Goal: Transaction & Acquisition: Obtain resource

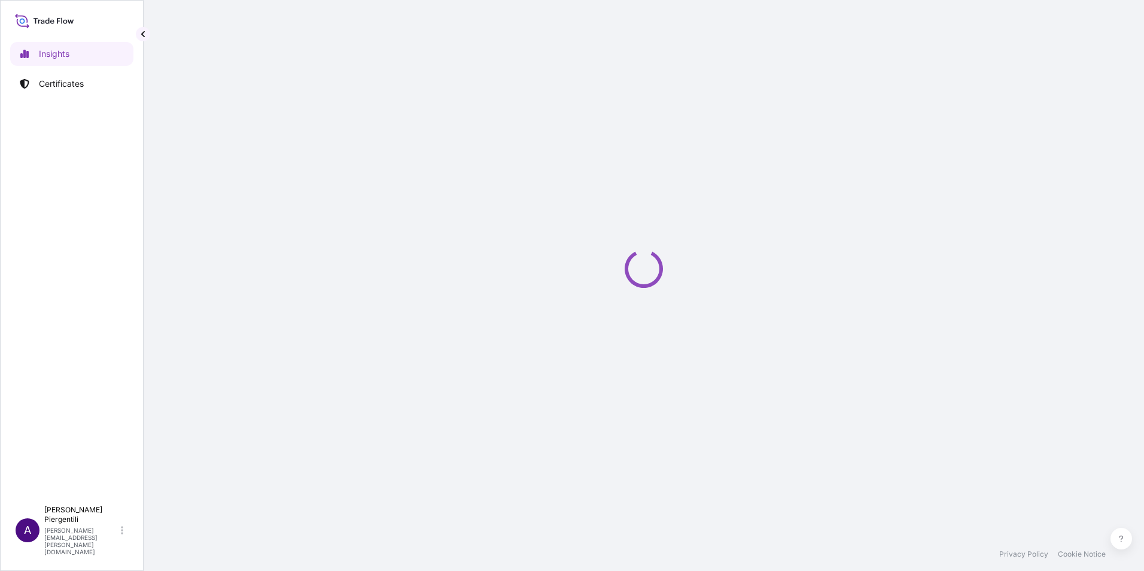
select select "2025"
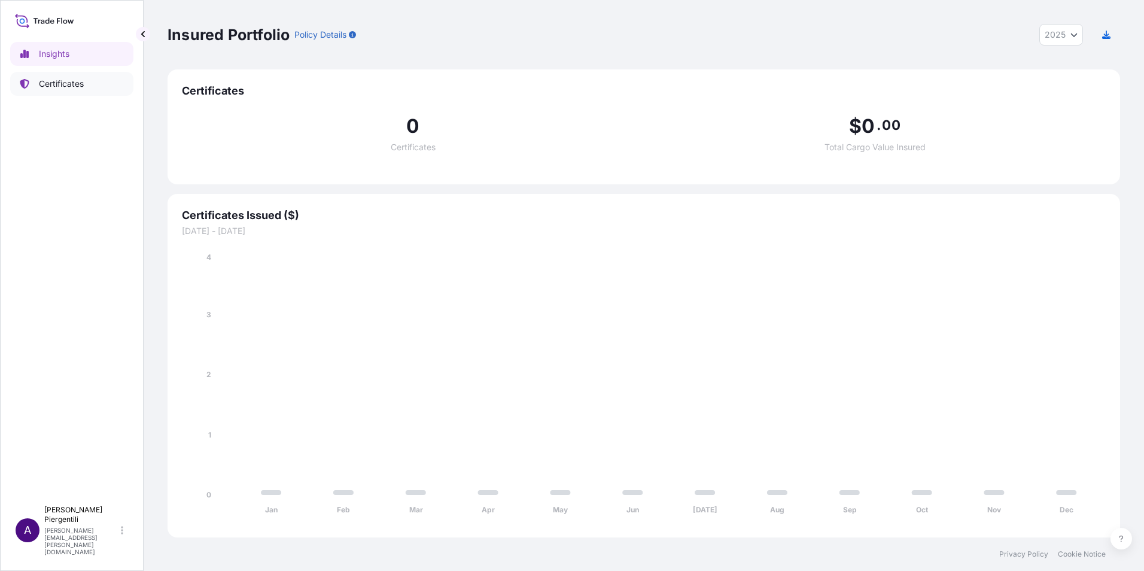
click at [60, 86] on p "Certificates" at bounding box center [61, 84] width 45 height 12
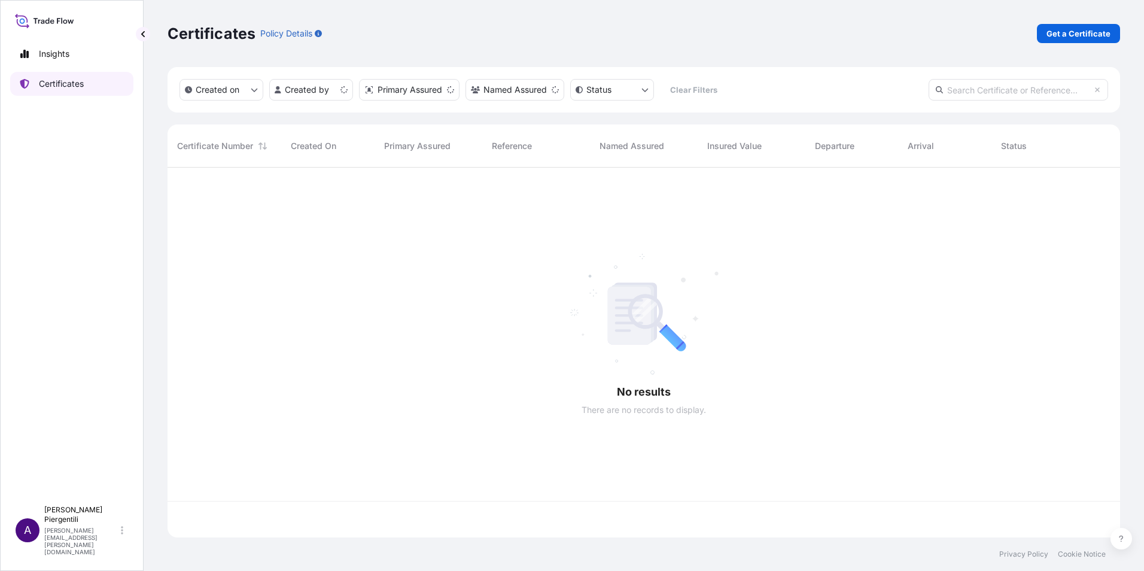
scroll to position [367, 944]
click at [1074, 32] on p "Get a Certificate" at bounding box center [1078, 34] width 64 height 12
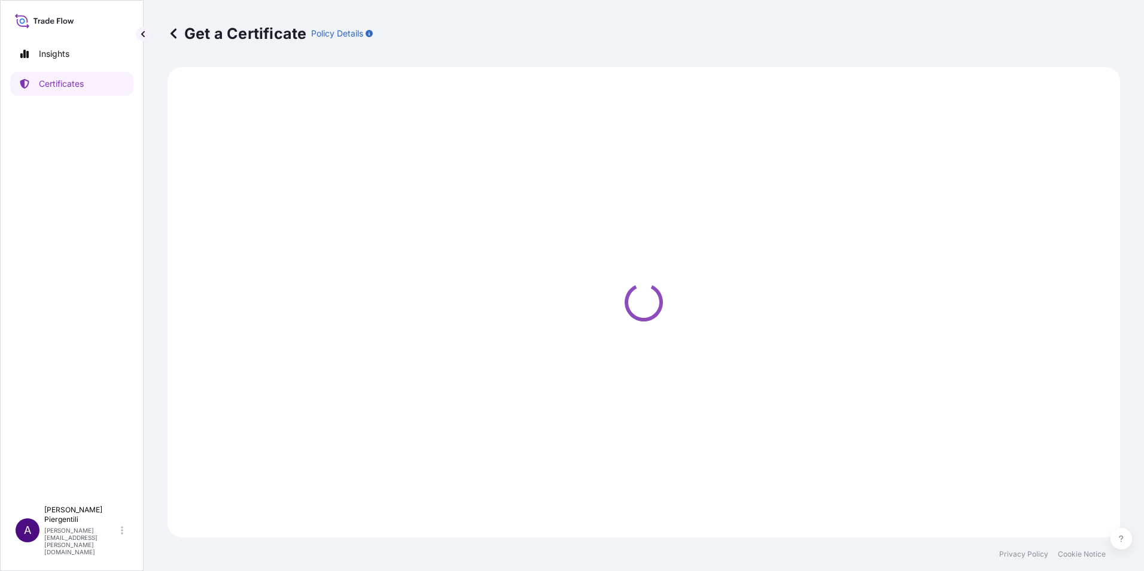
select select "Sea"
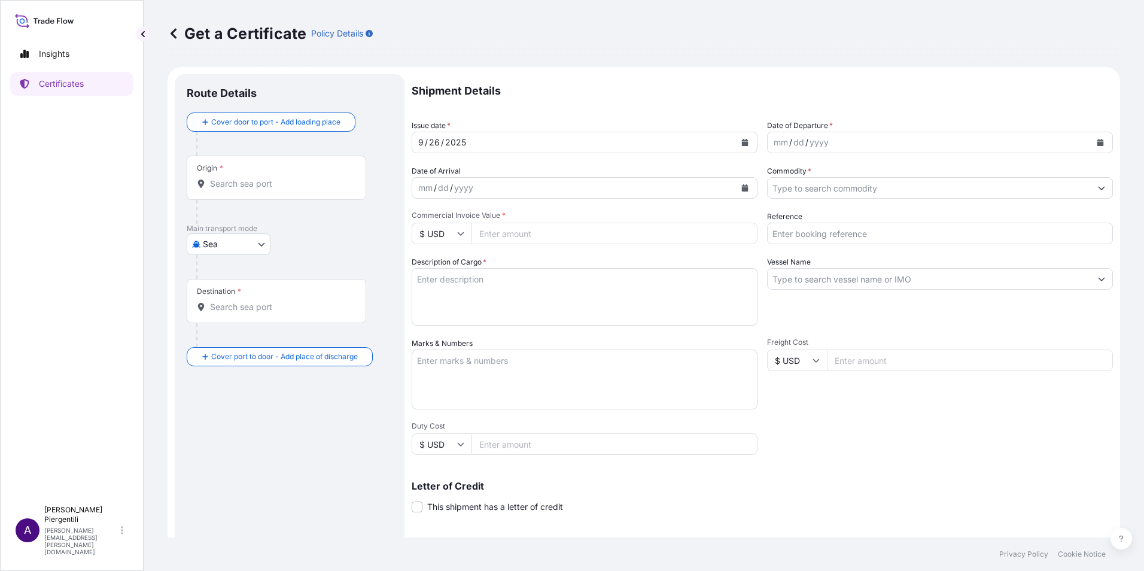
click at [260, 186] on input "Origin *" at bounding box center [280, 184] width 141 height 12
paste input "[GEOGRAPHIC_DATA]"
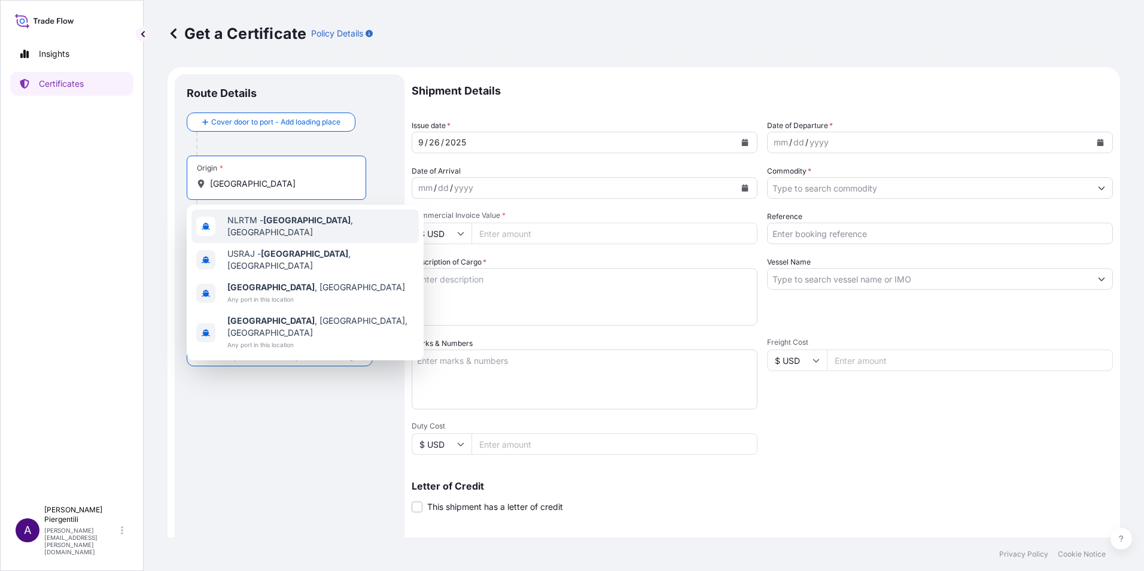
click at [262, 227] on span "NLRTM - [GEOGRAPHIC_DATA] , [GEOGRAPHIC_DATA]" at bounding box center [320, 226] width 187 height 24
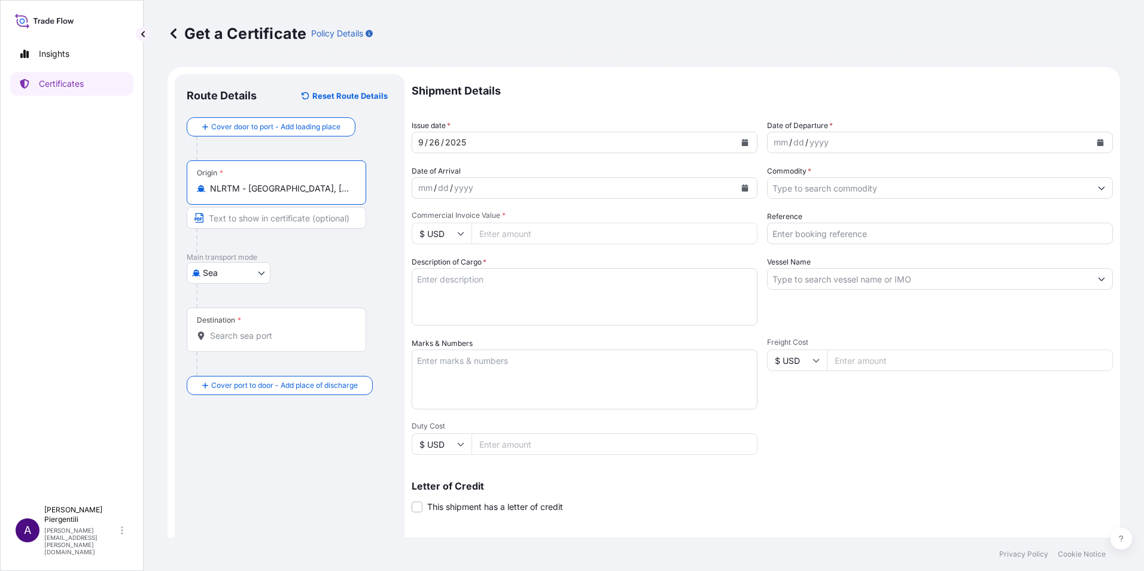
type input "NLRTM - [GEOGRAPHIC_DATA], [GEOGRAPHIC_DATA]"
click at [233, 337] on input "Destination *" at bounding box center [280, 336] width 141 height 12
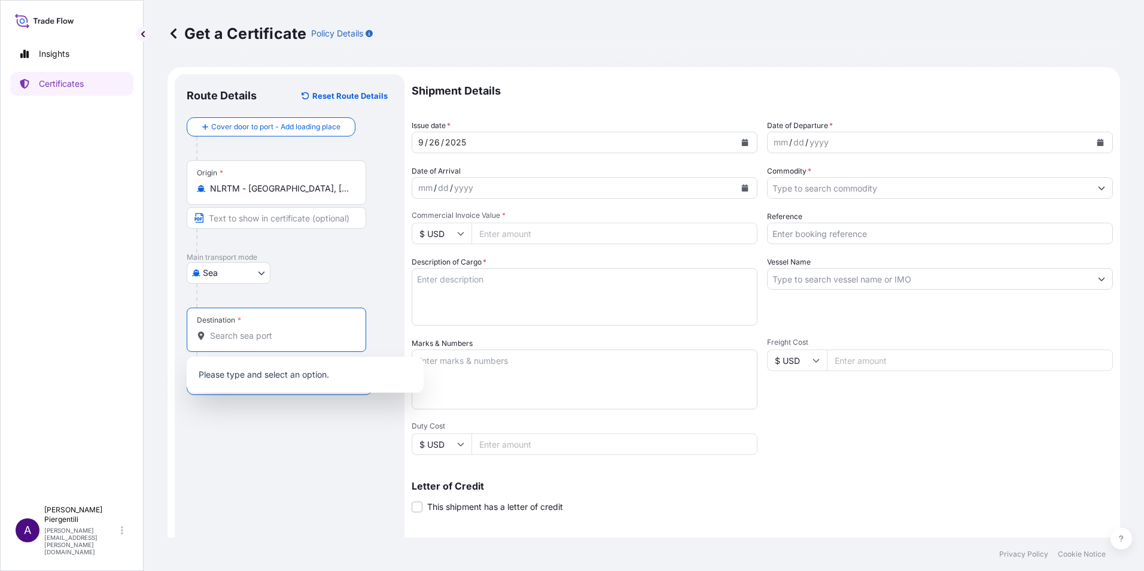
paste input "[GEOGRAPHIC_DATA]"
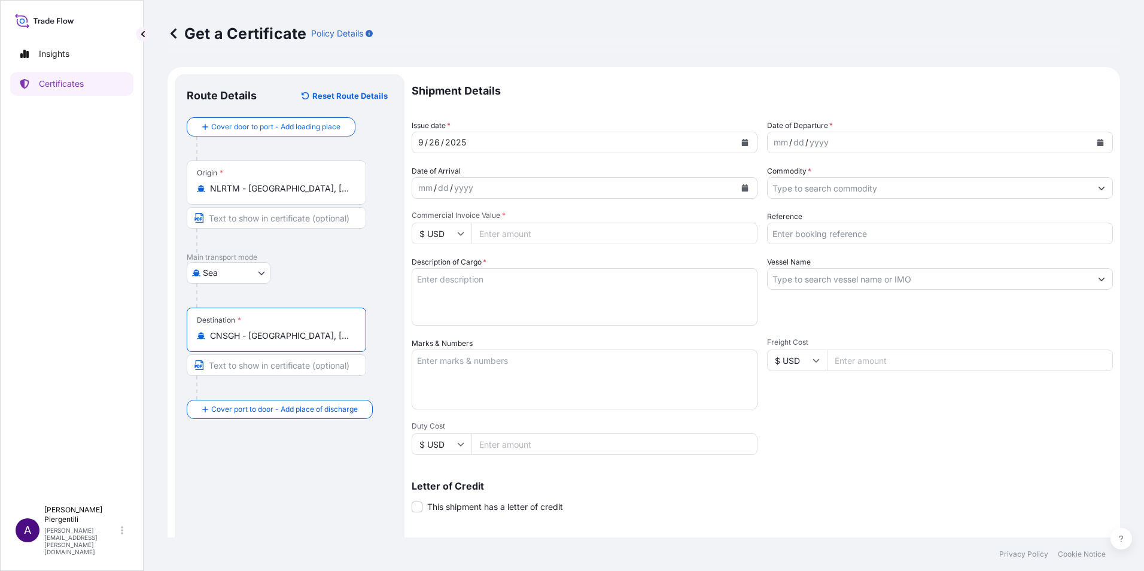
type input "CNSGH - [GEOGRAPHIC_DATA], [GEOGRAPHIC_DATA]"
click at [742, 142] on icon "Calendar" at bounding box center [745, 142] width 7 height 7
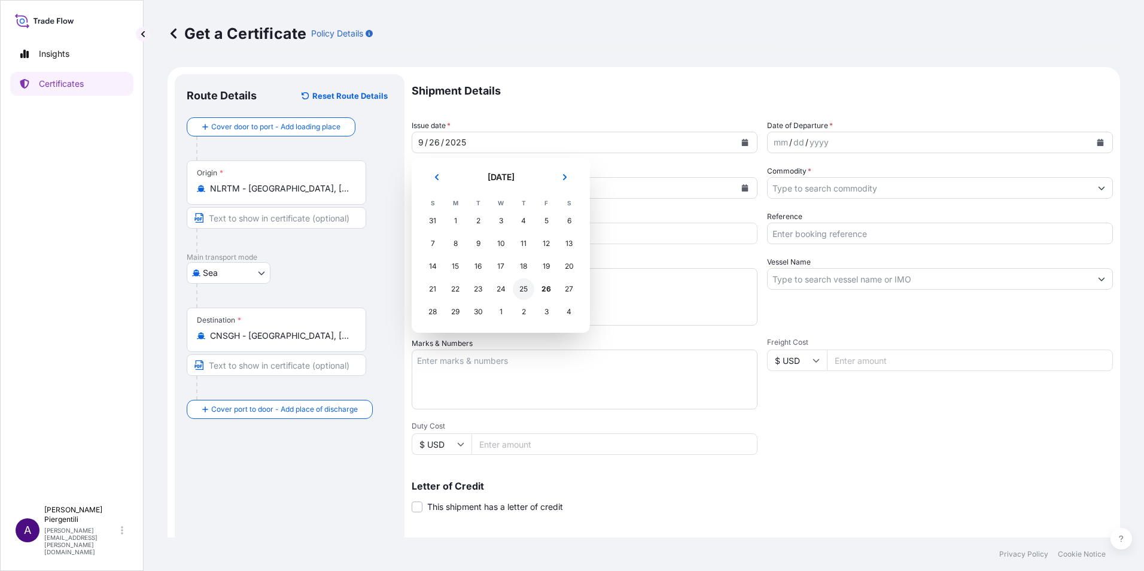
click at [523, 291] on div "25" at bounding box center [524, 289] width 22 height 22
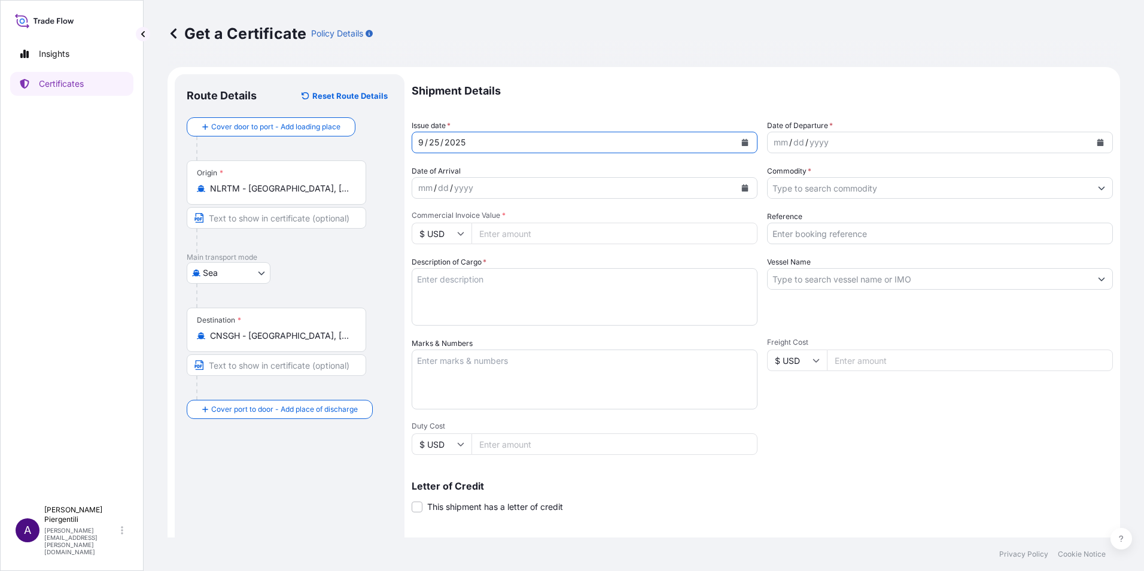
click at [830, 141] on div "mm / dd / yyyy" at bounding box center [929, 143] width 323 height 22
click at [1096, 144] on button "Calendar" at bounding box center [1100, 142] width 19 height 19
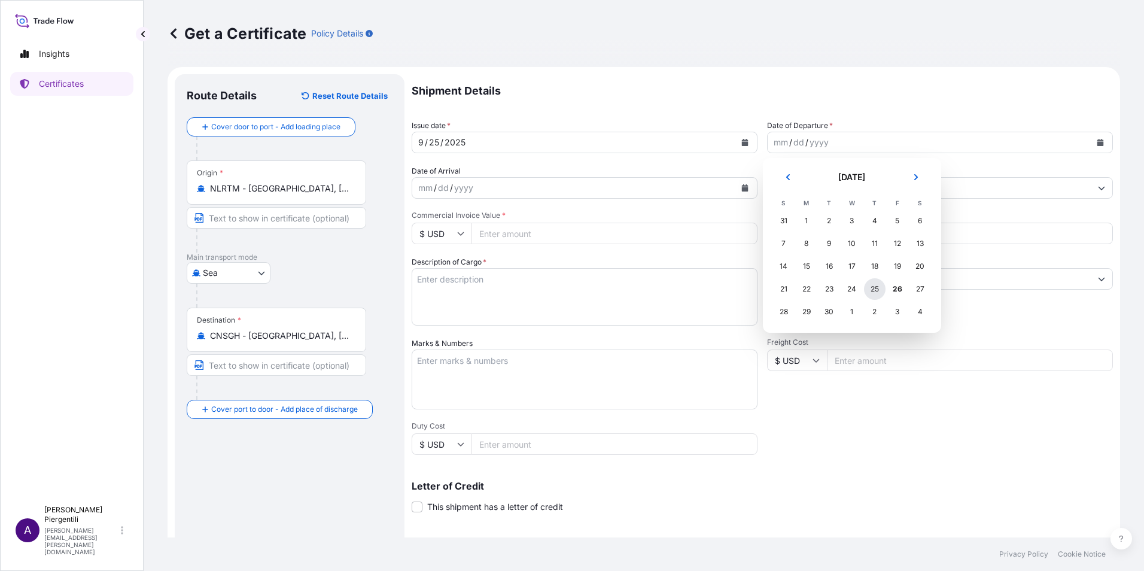
click at [874, 291] on div "25" at bounding box center [875, 289] width 22 height 22
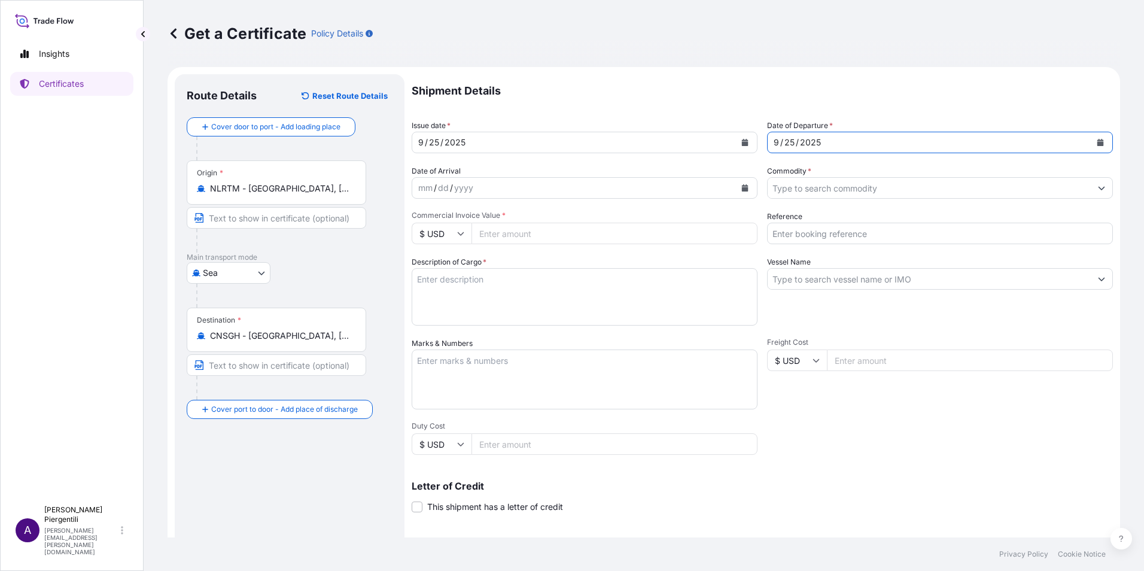
click at [741, 188] on icon "Calendar" at bounding box center [744, 187] width 7 height 7
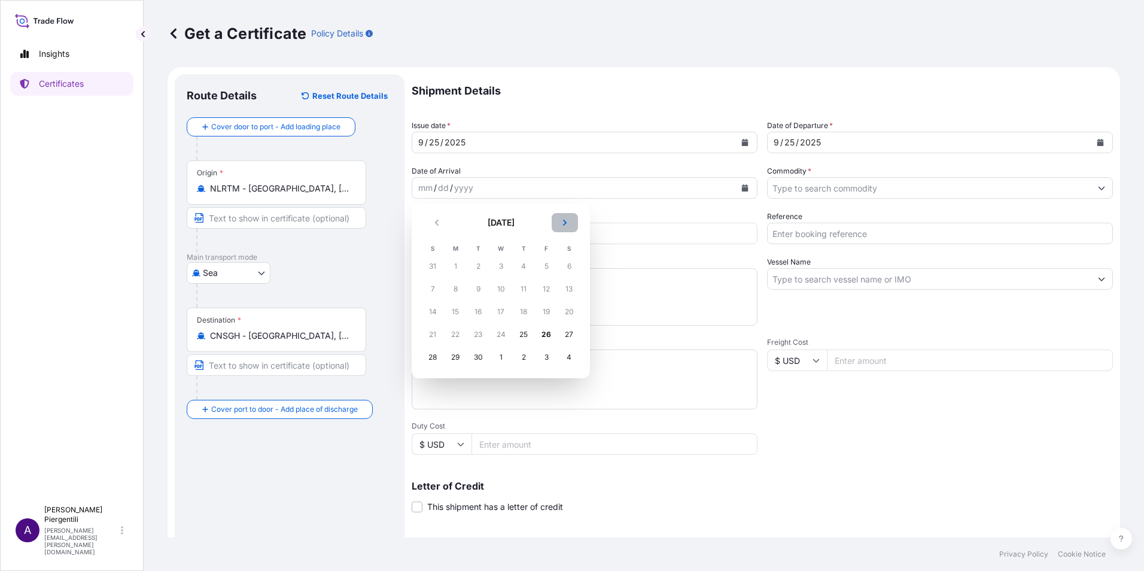
click at [563, 223] on icon "Next" at bounding box center [564, 222] width 7 height 7
click at [573, 289] on div "8" at bounding box center [569, 289] width 22 height 22
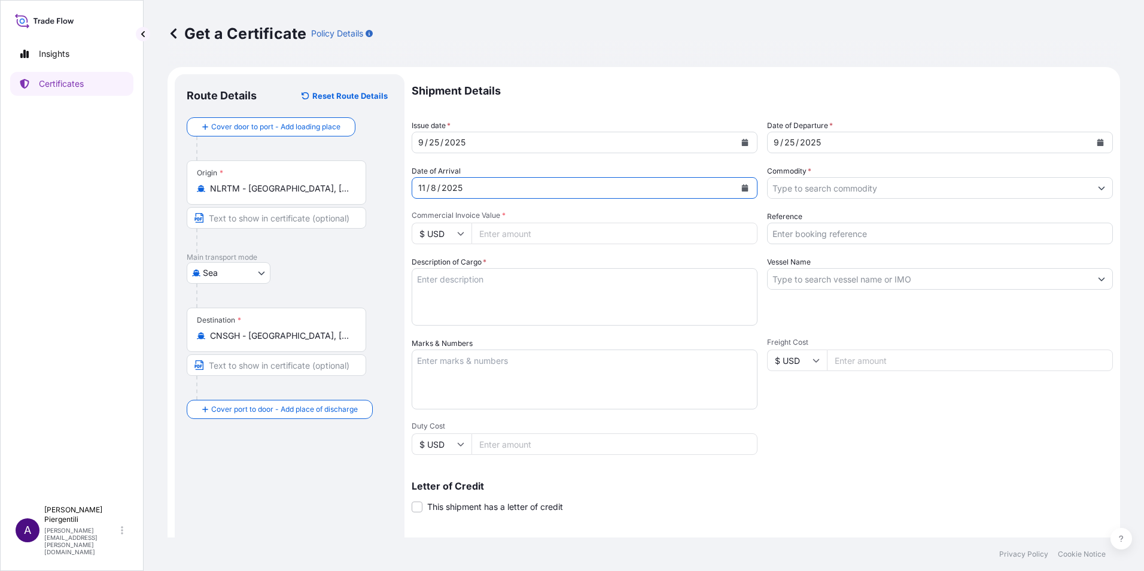
click at [1098, 190] on icon "Show suggestions" at bounding box center [1101, 187] width 7 height 7
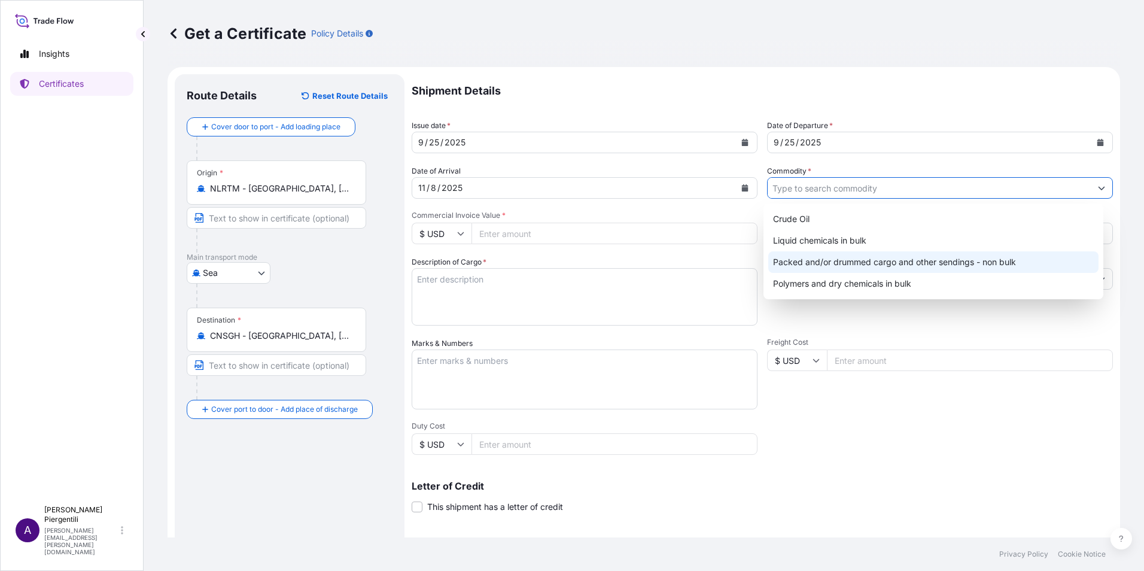
click at [863, 261] on div "Packed and/or drummed cargo and other sendings - non bulk" at bounding box center [933, 262] width 331 height 22
type input "Packed and/or drummed cargo and other sendings - non bulk"
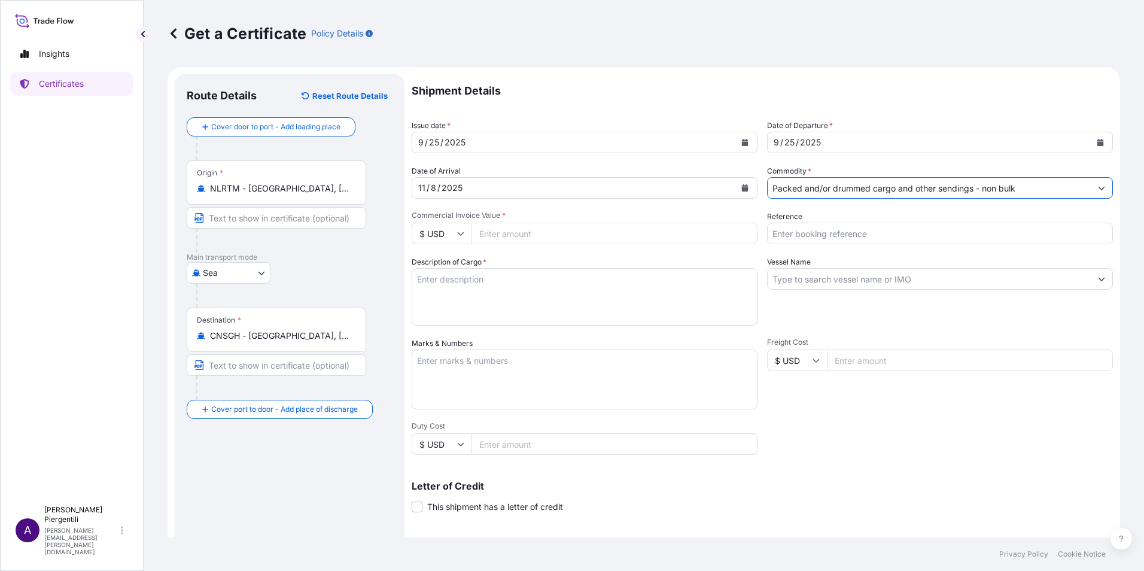
click at [816, 231] on input "Reference" at bounding box center [940, 234] width 346 height 22
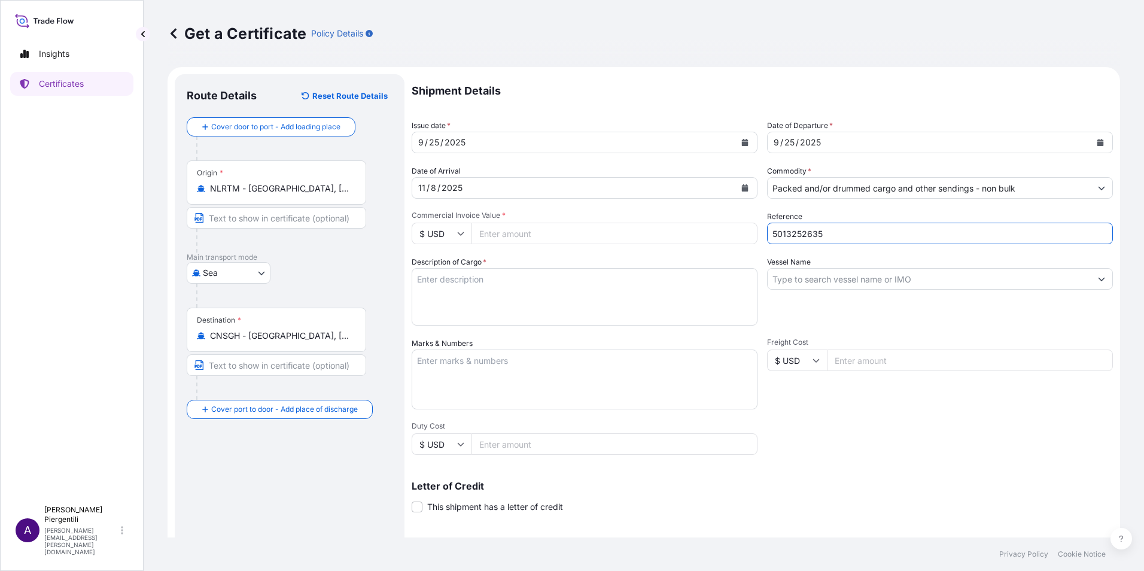
type input "5013252635"
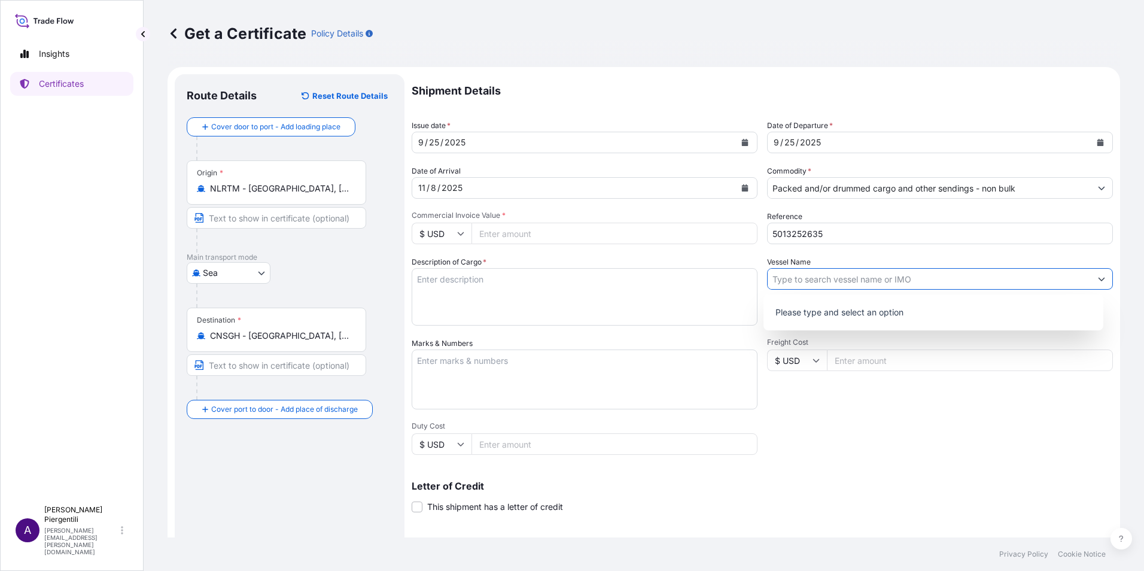
click at [1093, 282] on button "Show suggestions" at bounding box center [1102, 279] width 22 height 22
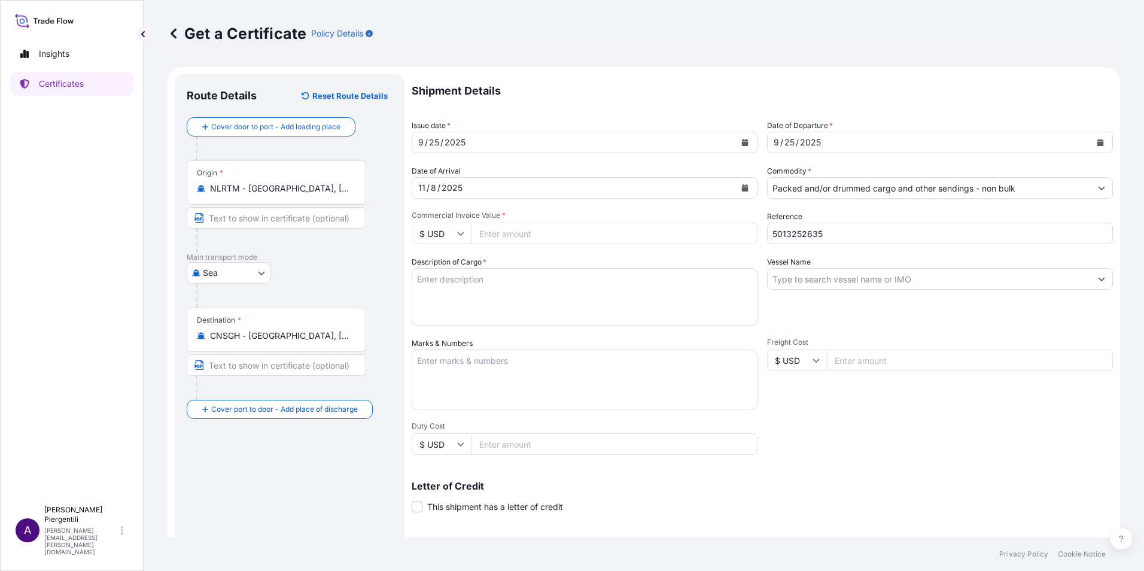
click at [831, 279] on input "Vessel Name" at bounding box center [929, 279] width 323 height 22
paste input "[PERSON_NAME] 539E"
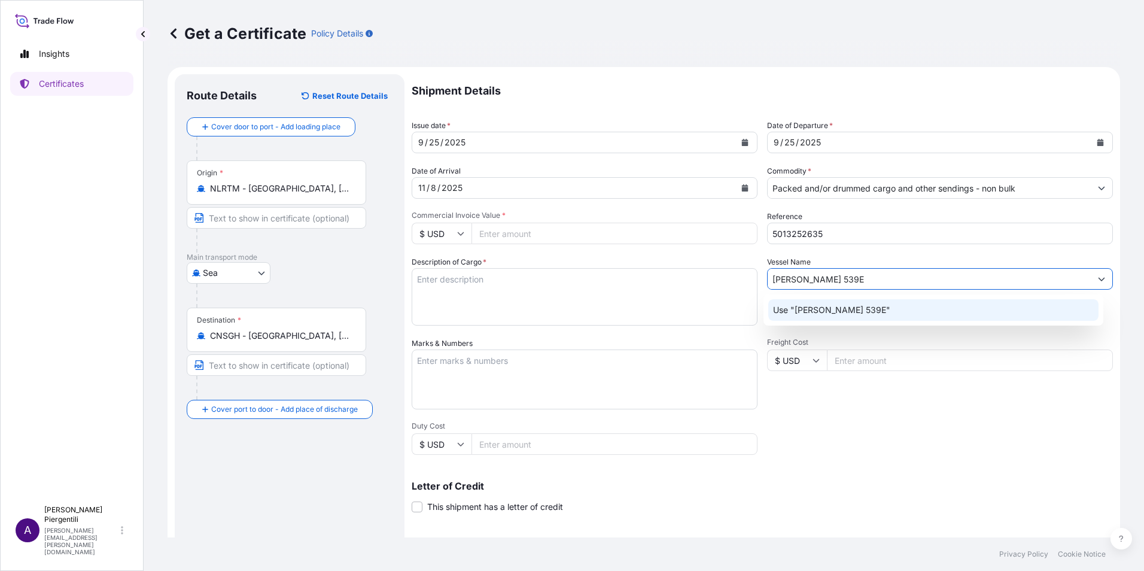
click at [845, 306] on p "Use "[PERSON_NAME] 539E"" at bounding box center [831, 310] width 117 height 12
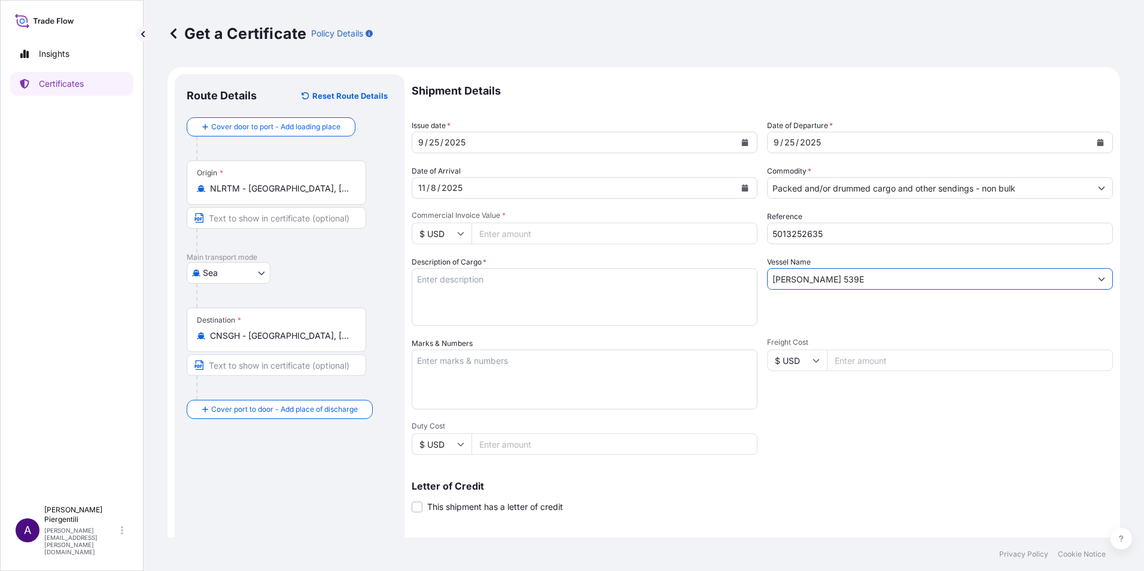
type input "[PERSON_NAME] 539E"
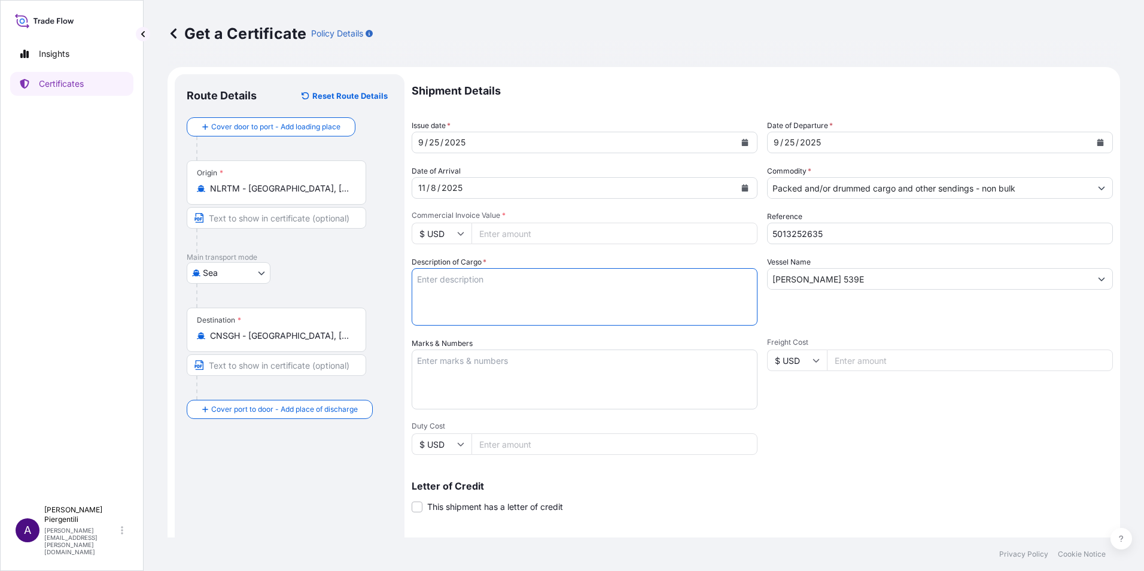
click at [438, 282] on textarea "Description of Cargo *" at bounding box center [585, 296] width 346 height 57
paste textarea "1 CONT. 40"
click at [508, 288] on textarea "1 CONT. 40" at bounding box center [585, 296] width 346 height 57
paste textarea "TGHU 5125292"
click at [594, 284] on textarea "1 CONT. 40' Nbr. TGHU 5125292 (seals" at bounding box center [585, 296] width 346 height 57
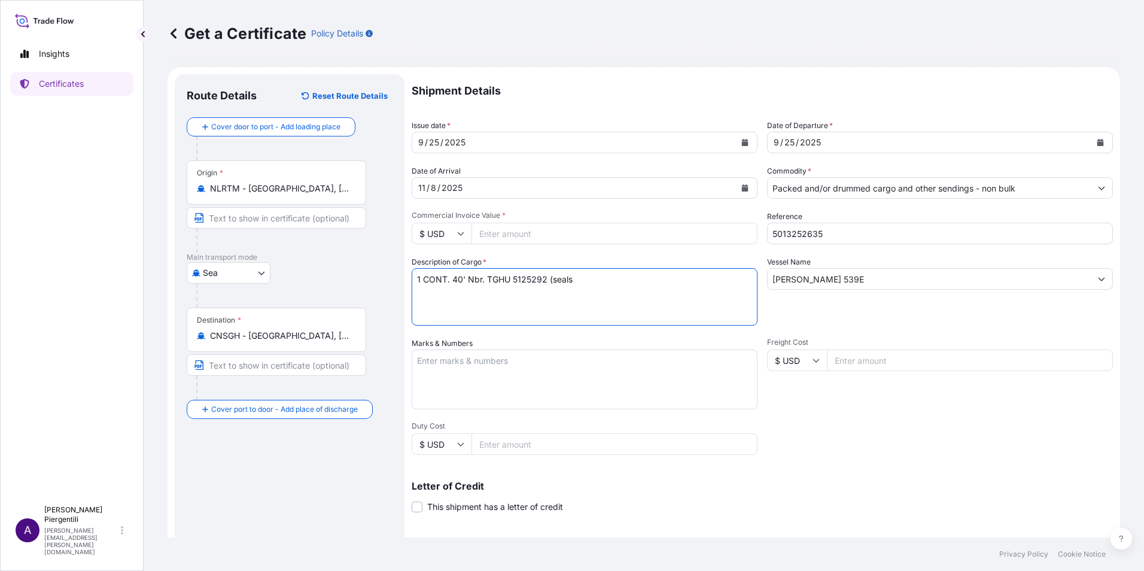
paste textarea "149765"
click at [652, 281] on textarea "1 CONT. 40' Nbr. TGHU 5125292 (seals 149765)" at bounding box center [585, 296] width 346 height 57
paste textarea "100 STEEL DRUMS"
click at [733, 282] on textarea "1 CONT. 40' Nbr. TGHU 5125292 (seals 149765) SDT 100 STEEL DRUMS" at bounding box center [585, 296] width 346 height 57
paste textarea "Z 501 AVANT CATALYST"
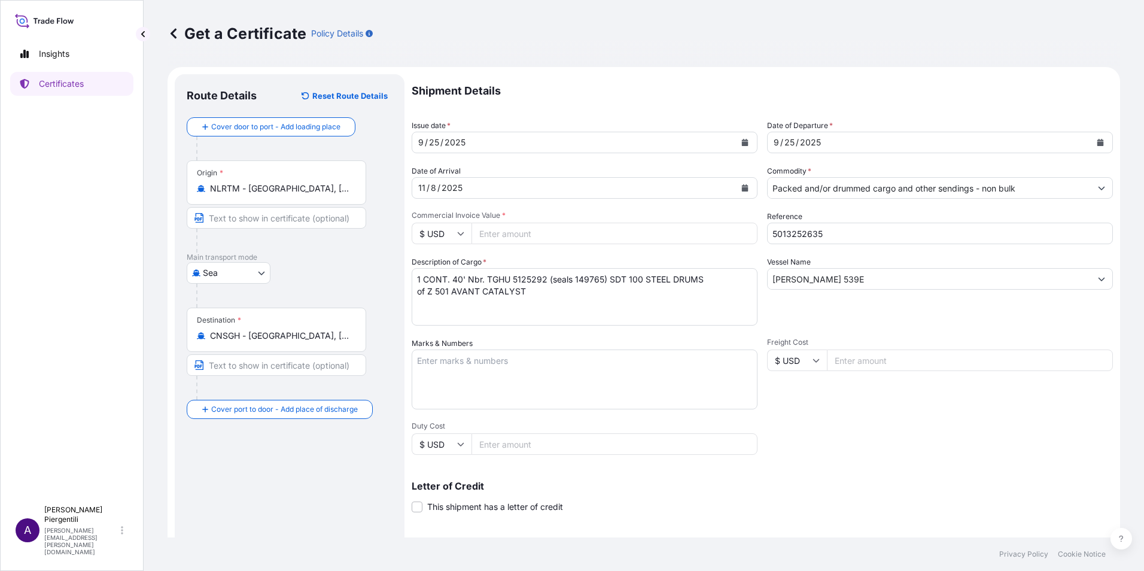
click at [582, 296] on textarea "1 CONT. 40' Nbr. TGHU 5125292 (seals 149765) SDT 100 STEEL DRUMS of Z 501 AVANT…" at bounding box center [585, 296] width 346 height 57
paste textarea "NET WEIGHT :4999.0500 KGS"
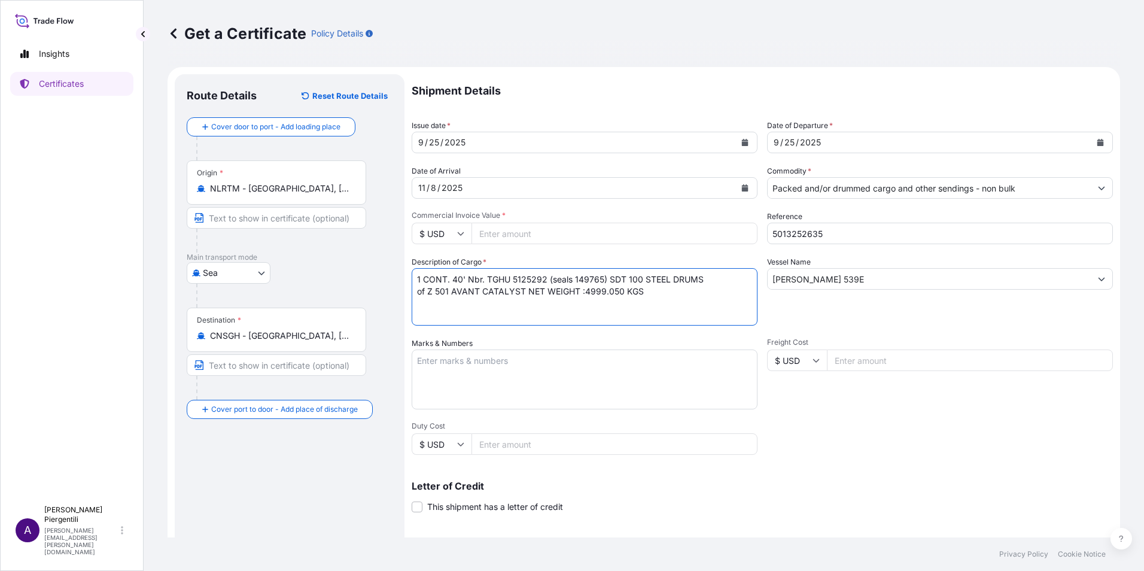
click at [658, 295] on textarea "1 CONT. 40' Nbr. TGHU 5125292 (seals 149765) SDT 100 STEEL DRUMS of Z 501 AVANT…" at bounding box center [585, 296] width 346 height 57
paste textarea "[DOMAIN_NAME]"
type textarea "1 CONT. 40' Nbr. TGHU 5125292 (seals 149765) SDT 100 STEEL DRUMS of Z 501 AVANT…"
click at [462, 230] on icon at bounding box center [460, 233] width 7 height 7
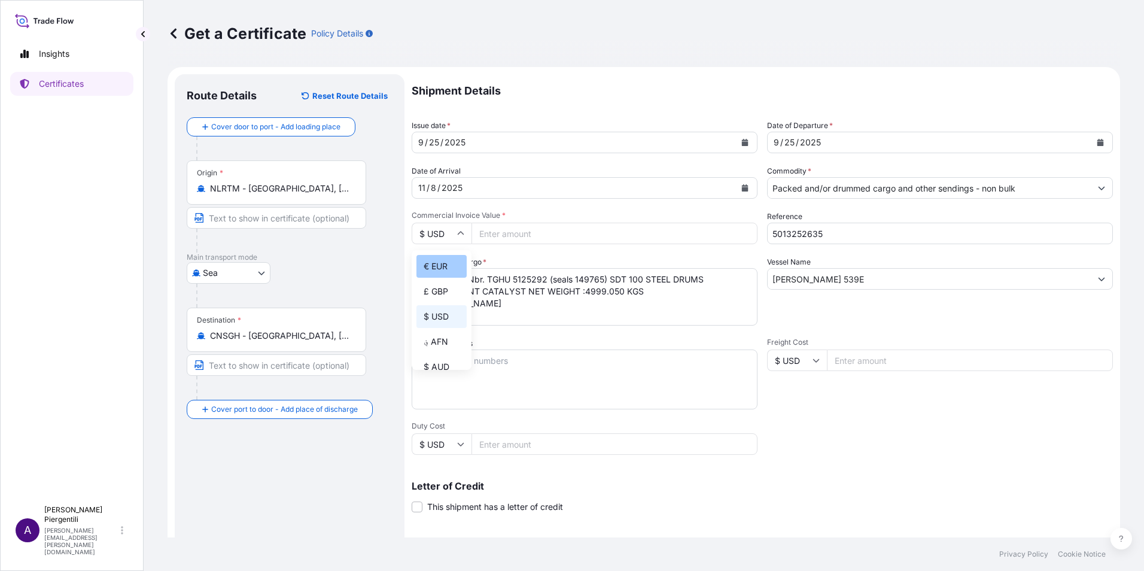
click at [439, 262] on div "€ EUR" at bounding box center [441, 266] width 50 height 23
type input "€ EUR"
click at [506, 233] on input "Commercial Invoice Value *" at bounding box center [614, 234] width 286 height 22
type input "1324748.25"
click at [582, 369] on textarea "Marks & Numbers" at bounding box center [585, 379] width 346 height 60
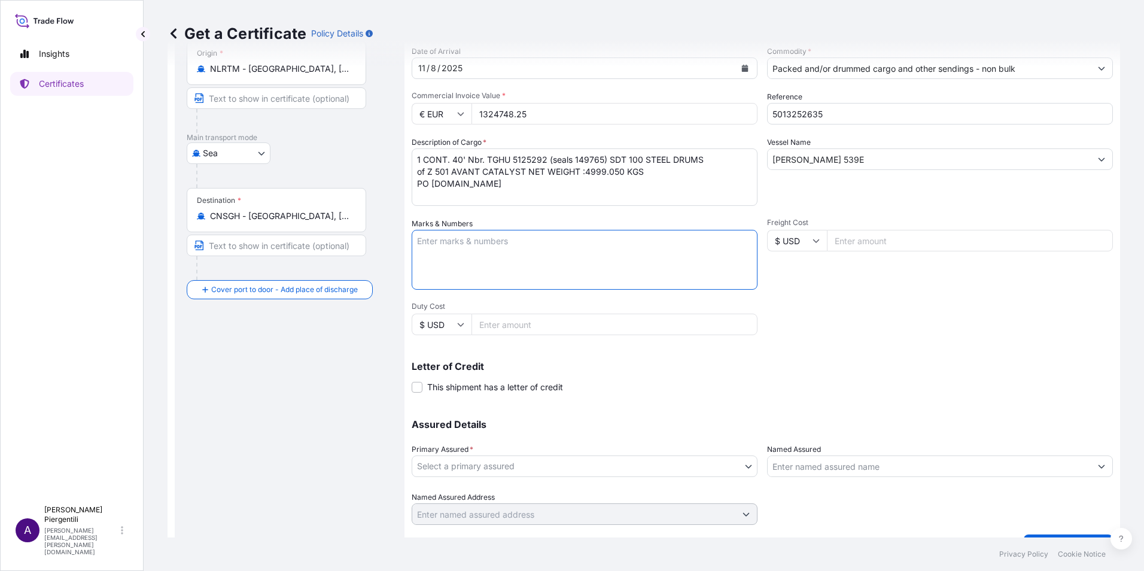
scroll to position [148, 0]
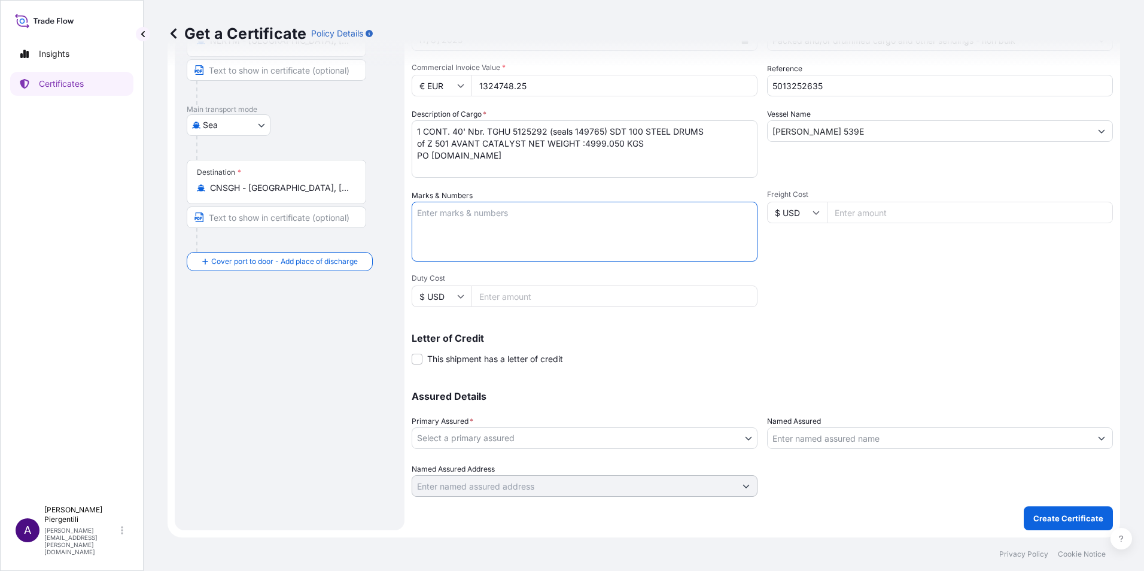
click at [743, 439] on body "Insights Certificates A [PERSON_NAME] [PERSON_NAME][EMAIL_ADDRESS][PERSON_NAME]…" at bounding box center [572, 285] width 1144 height 571
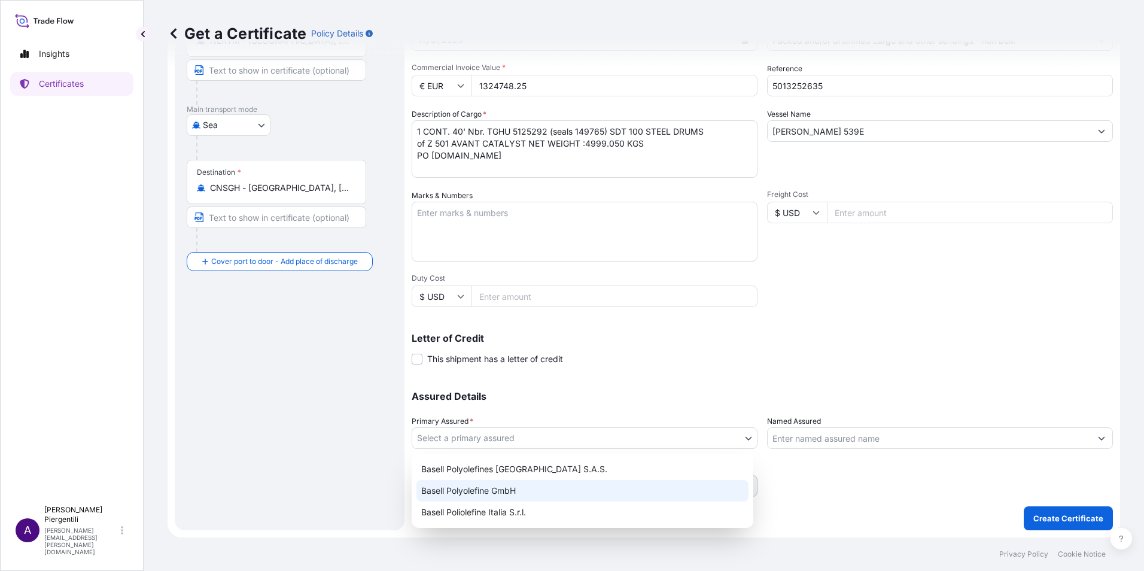
click at [489, 489] on div "Basell Polyolefine GmbH" at bounding box center [582, 491] width 332 height 22
select select "32037"
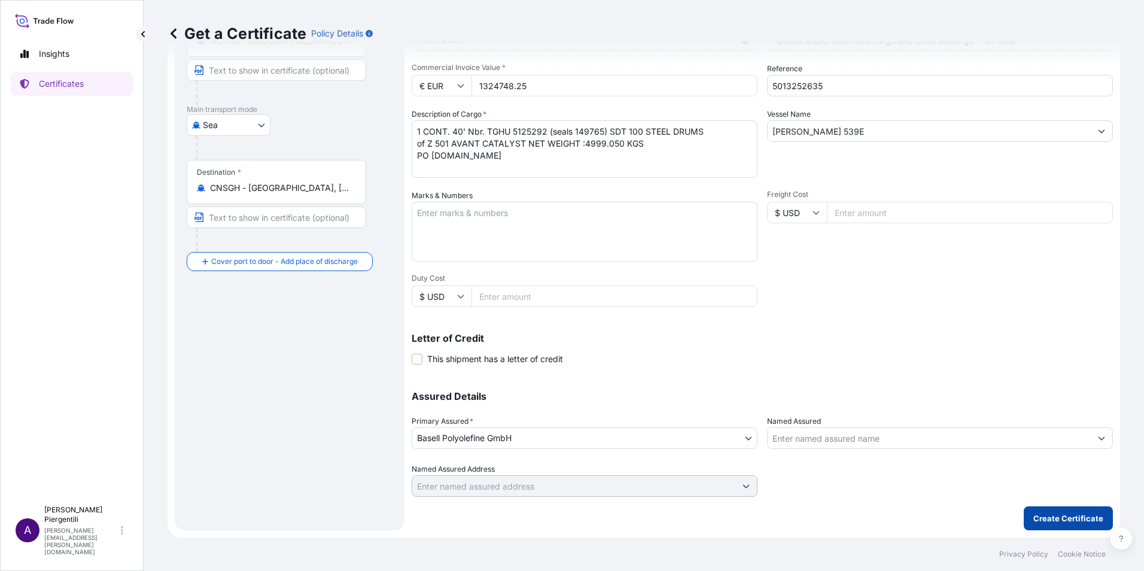
click at [1033, 516] on p "Create Certificate" at bounding box center [1068, 518] width 70 height 12
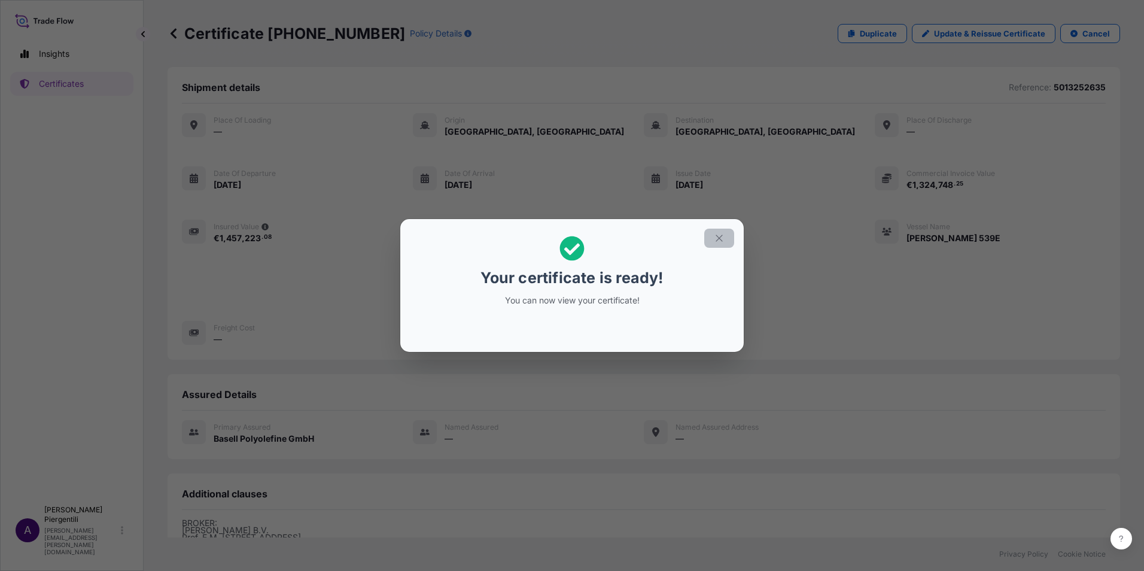
click at [722, 238] on icon "button" at bounding box center [719, 238] width 11 height 11
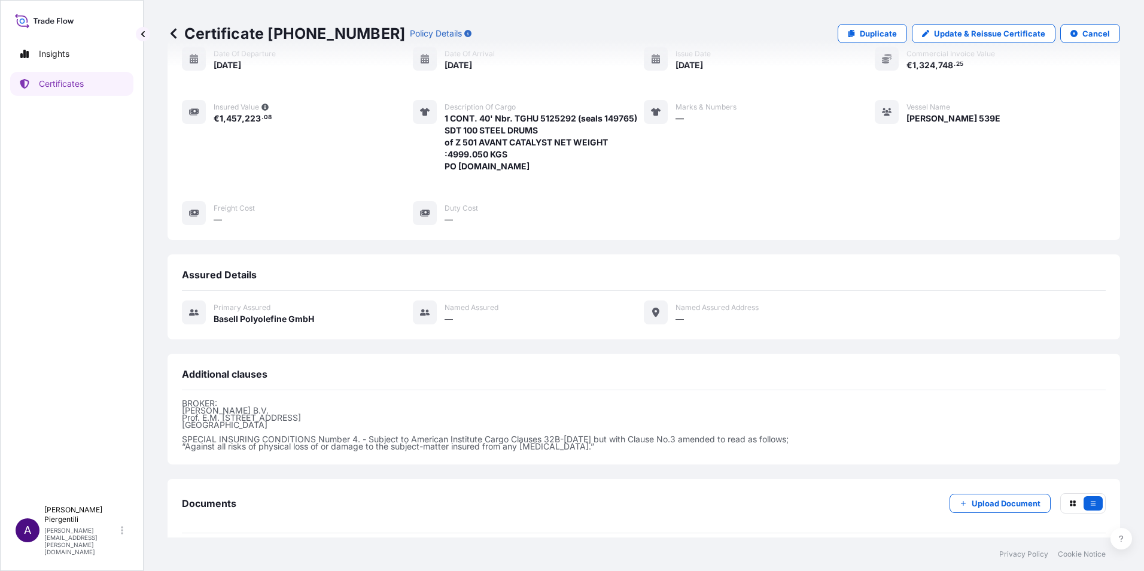
scroll to position [173, 0]
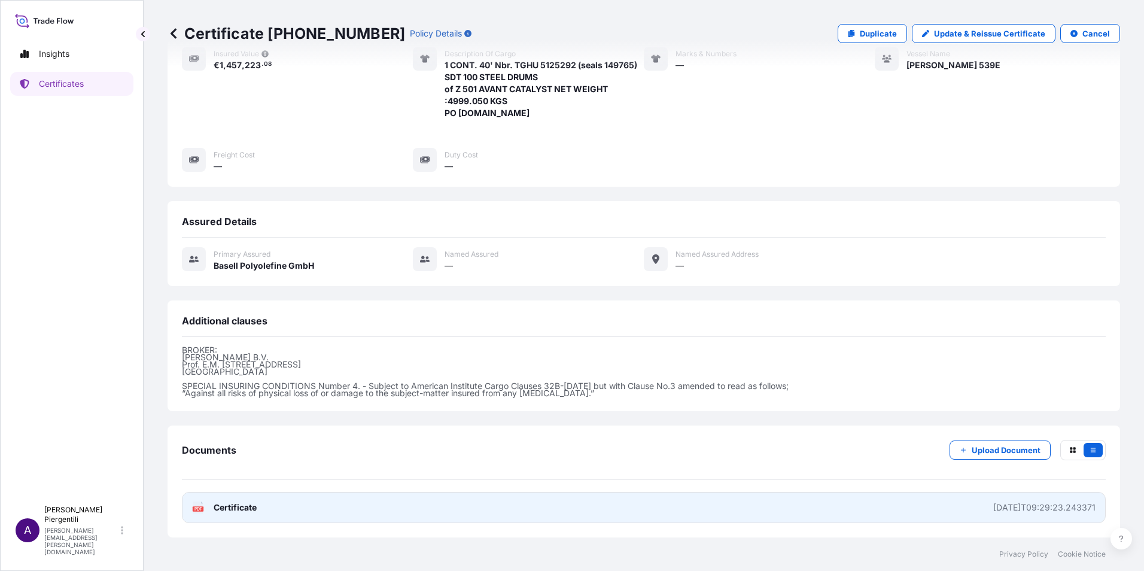
click at [203, 505] on icon "PDF" at bounding box center [198, 507] width 12 height 12
